Goal: Task Accomplishment & Management: Manage account settings

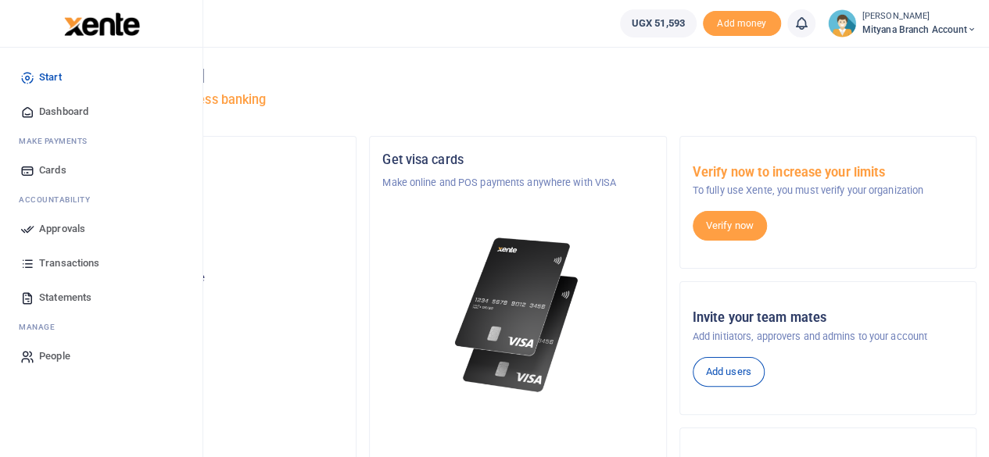
click at [55, 231] on span "Approvals" at bounding box center [62, 229] width 46 height 16
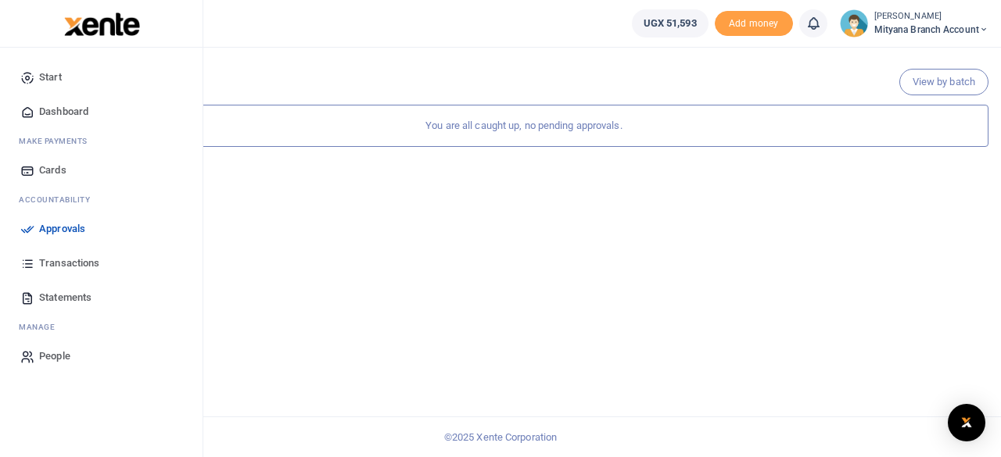
click at [59, 263] on span "Transactions" at bounding box center [69, 264] width 60 height 16
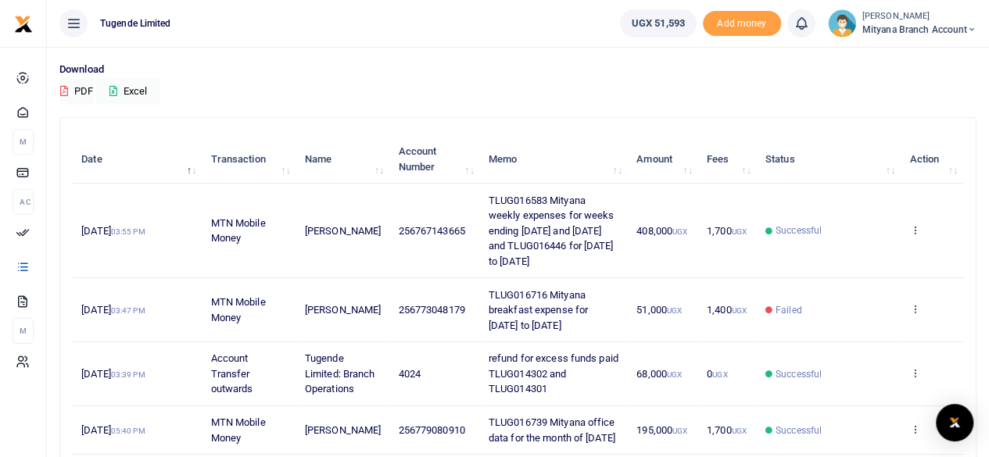
scroll to position [116, 0]
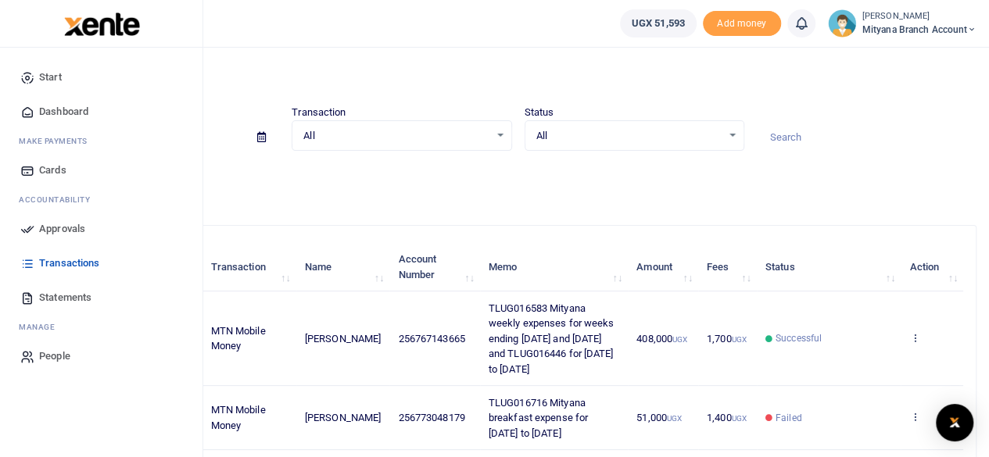
click at [57, 113] on span "Dashboard" at bounding box center [63, 112] width 49 height 16
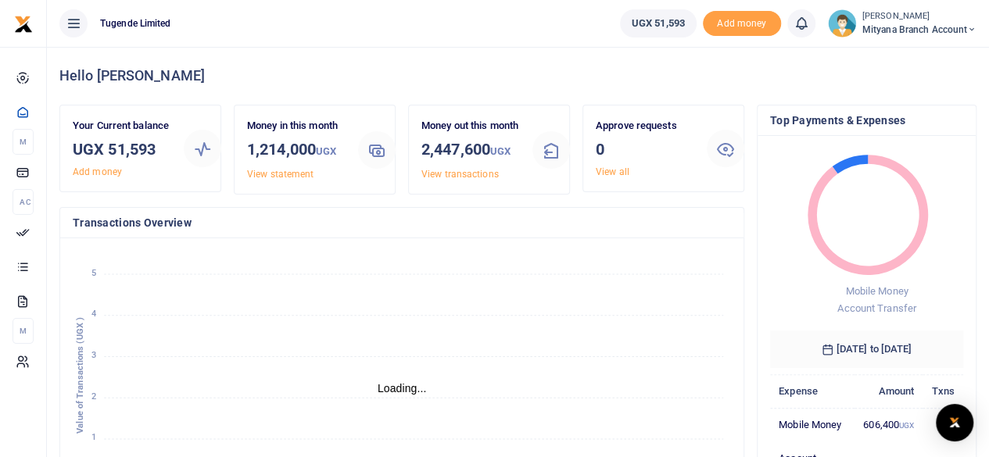
scroll to position [13, 13]
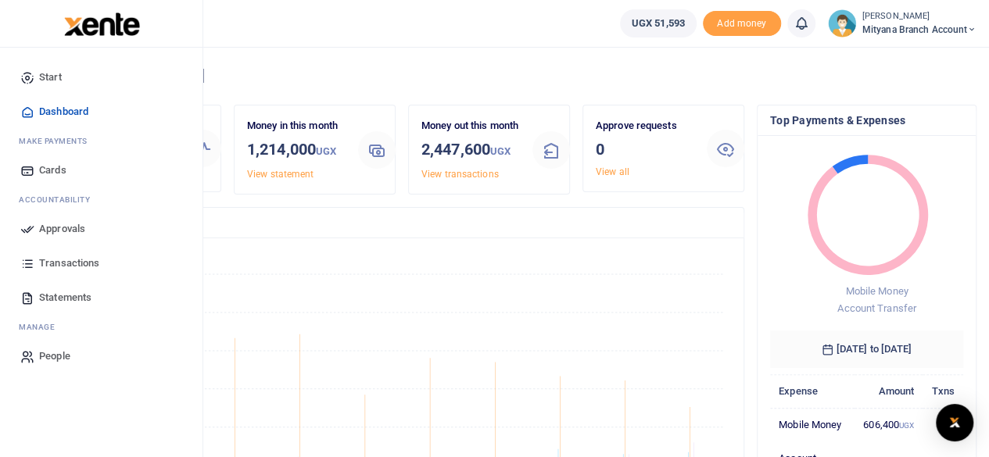
click at [73, 227] on span "Approvals" at bounding box center [62, 229] width 46 height 16
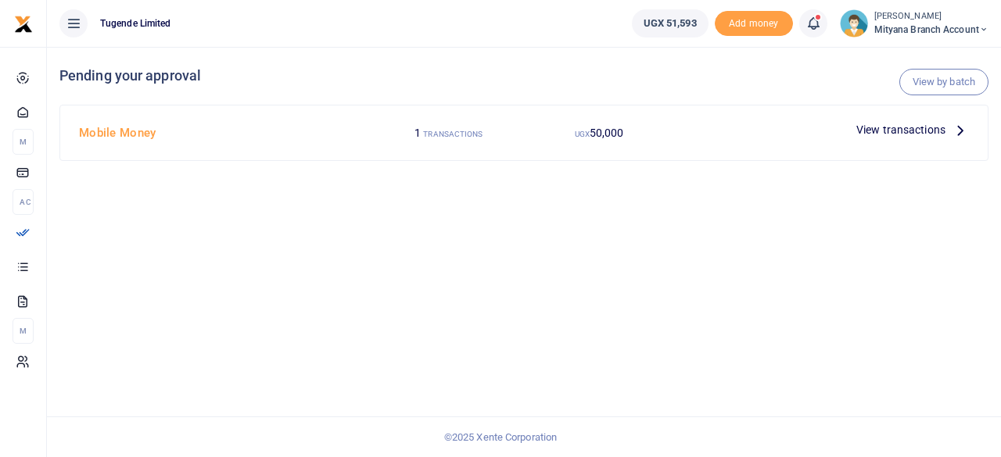
click at [961, 124] on icon at bounding box center [959, 129] width 17 height 17
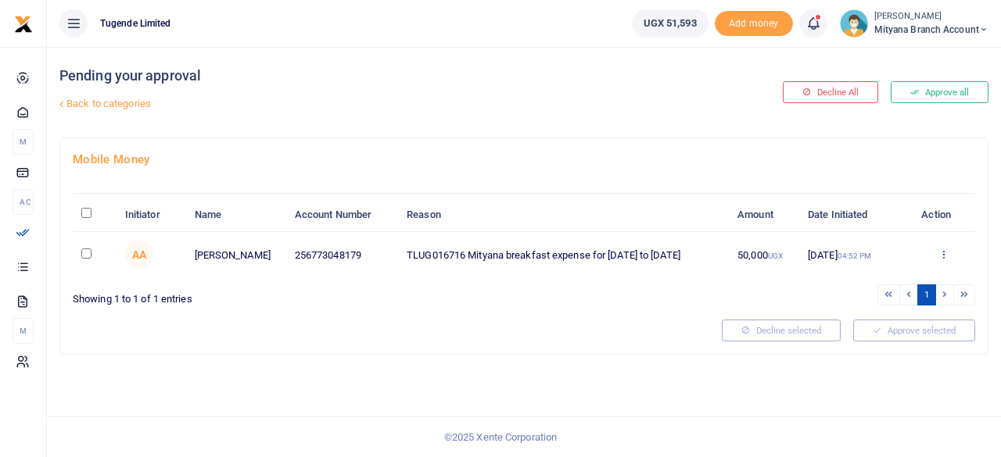
click at [943, 249] on icon at bounding box center [943, 254] width 10 height 11
click at [878, 271] on link "Approve" at bounding box center [887, 280] width 124 height 22
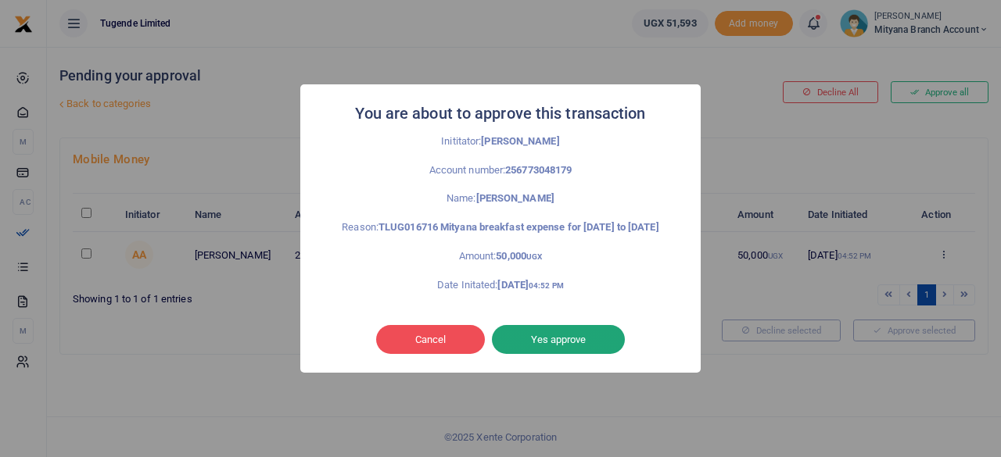
click at [546, 349] on button "Yes approve" at bounding box center [558, 340] width 133 height 30
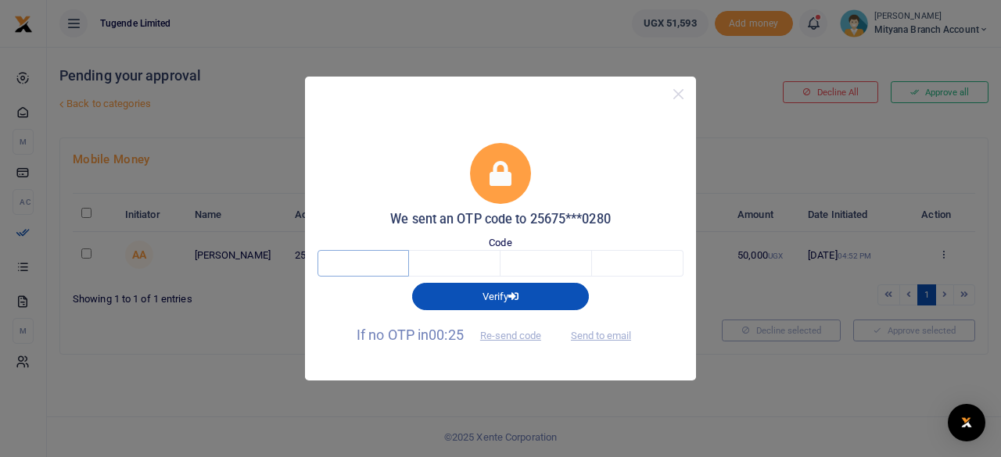
click at [369, 260] on input "text" at bounding box center [362, 263] width 91 height 27
type input "4"
type input "2"
type input "3"
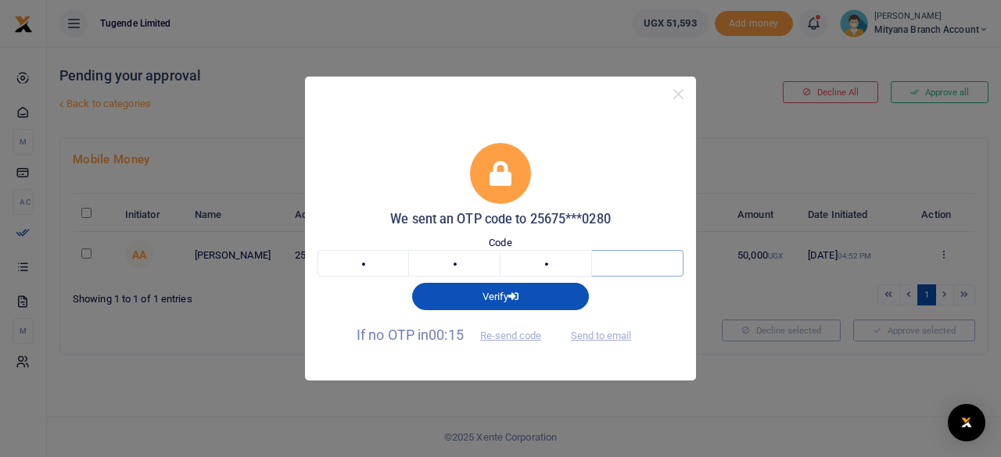
type input "3"
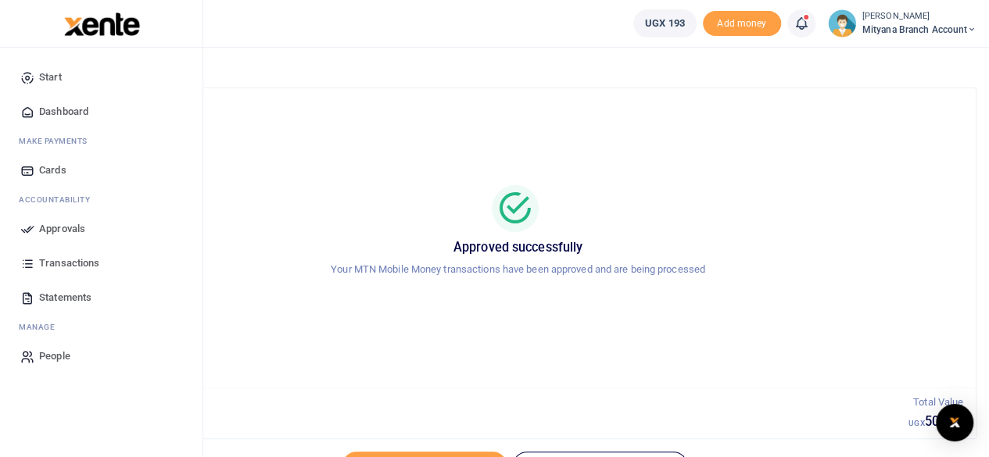
click at [63, 228] on span "Approvals" at bounding box center [62, 229] width 46 height 16
click at [62, 227] on span "Approvals" at bounding box center [62, 229] width 46 height 16
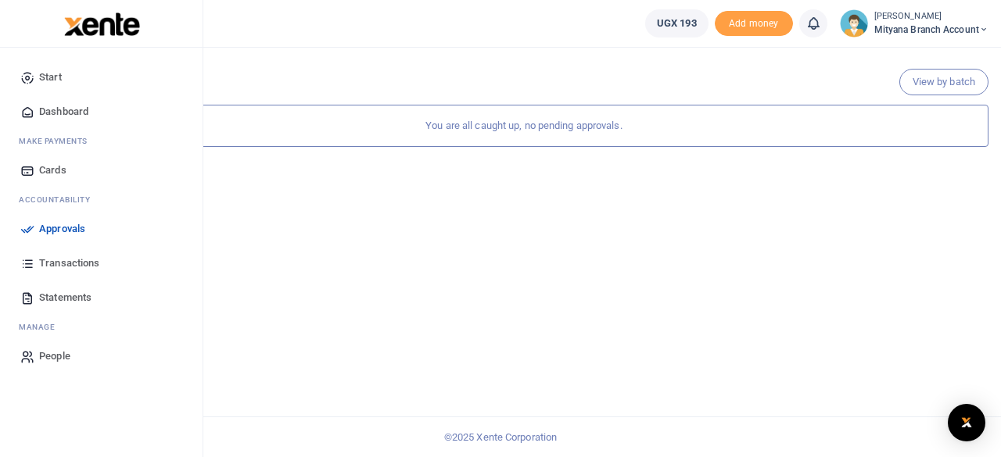
click at [69, 268] on span "Transactions" at bounding box center [69, 264] width 60 height 16
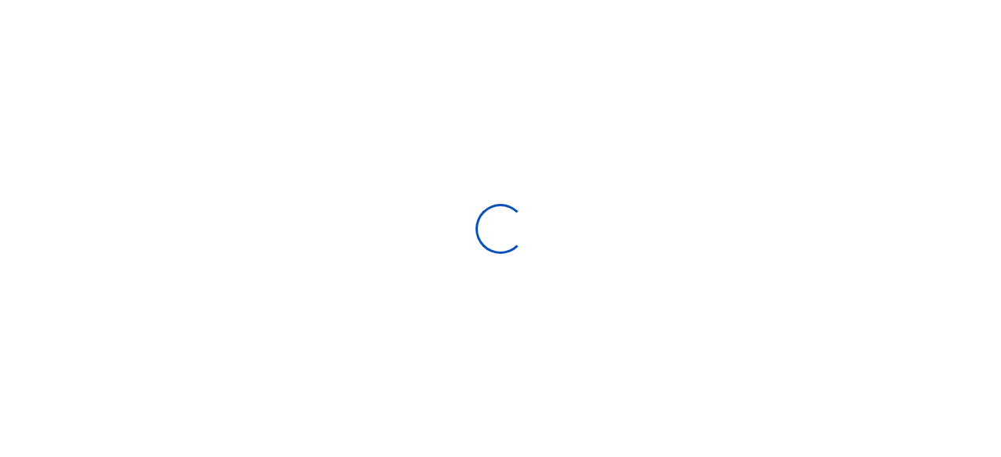
select select
type input "08/31/2025 - 09/29/2025"
